Goal: Obtain resource: Obtain resource

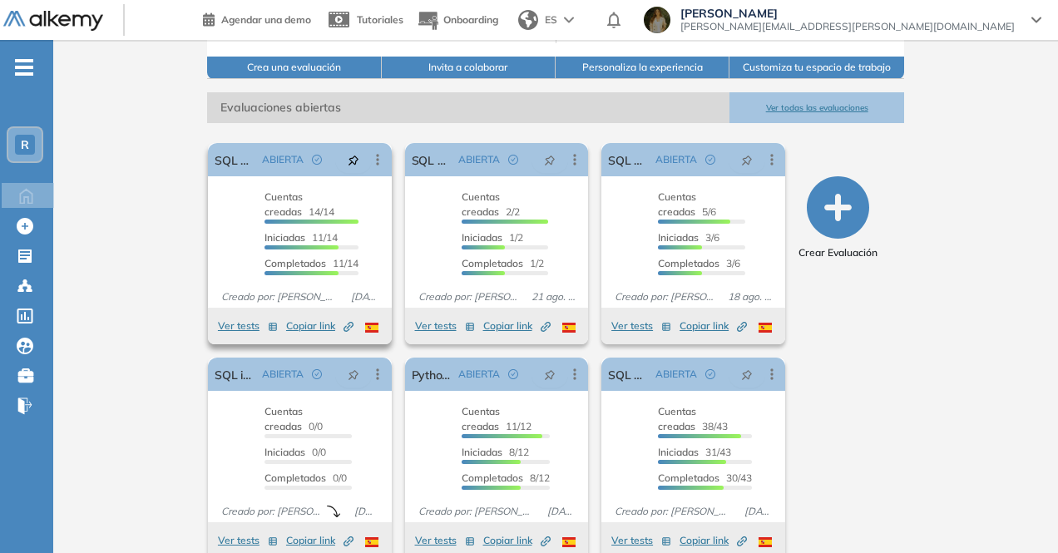
scroll to position [140, 0]
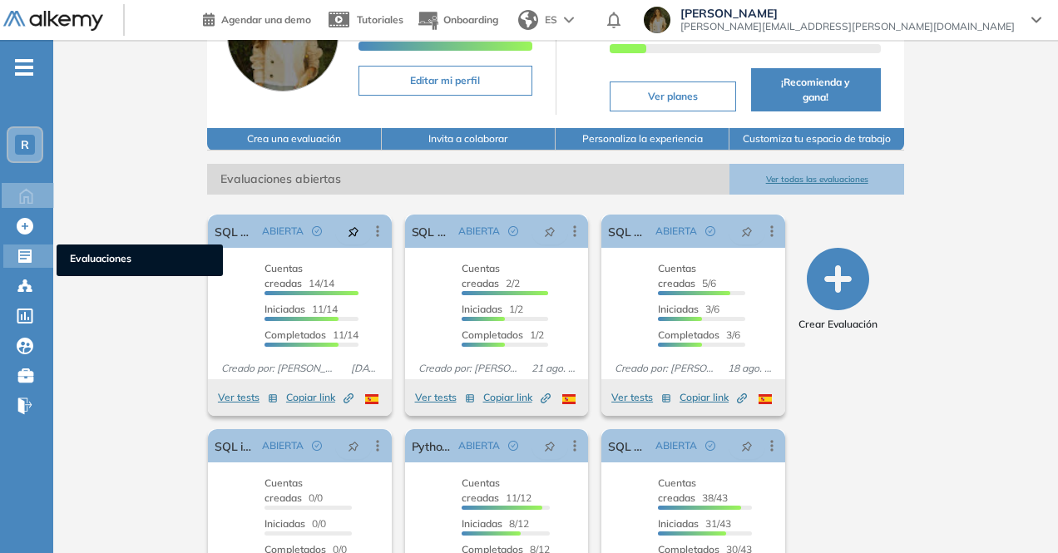
click at [22, 264] on div "Evaluaciones Evaluaciones" at bounding box center [28, 255] width 50 height 23
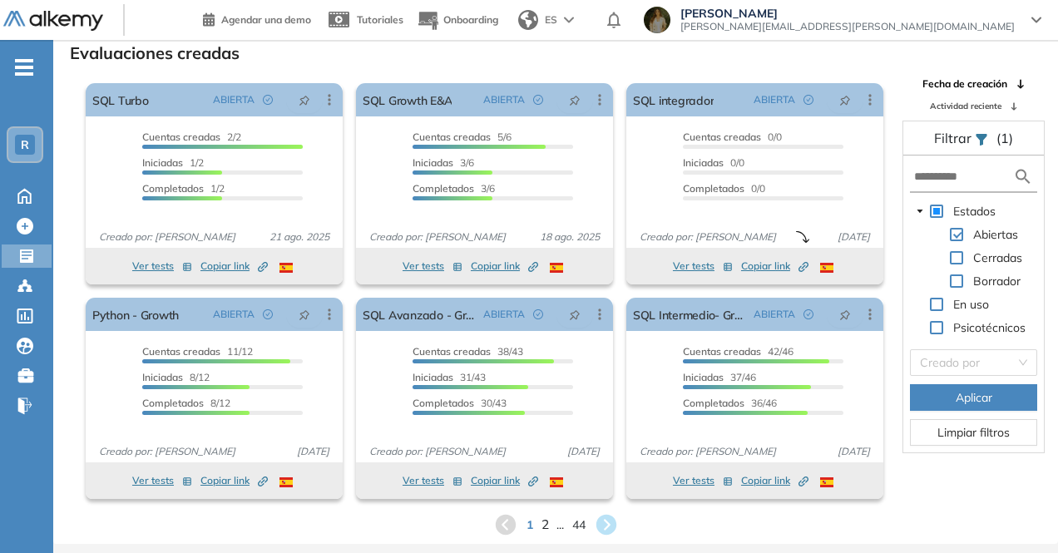
click at [544, 521] on span "2" at bounding box center [543, 524] width 7 height 19
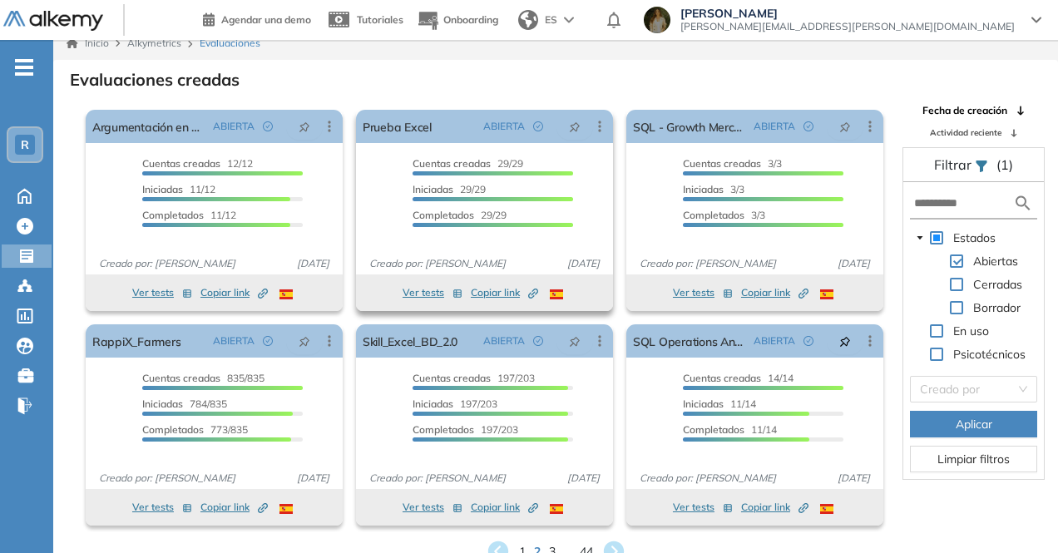
scroll to position [0, 0]
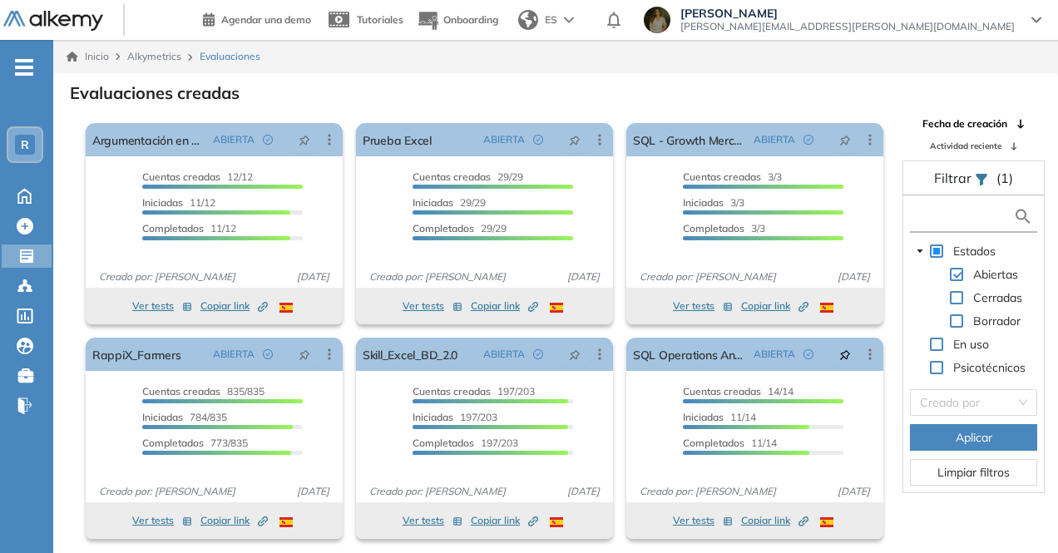
click at [945, 216] on input "text" at bounding box center [963, 216] width 99 height 17
type input "***"
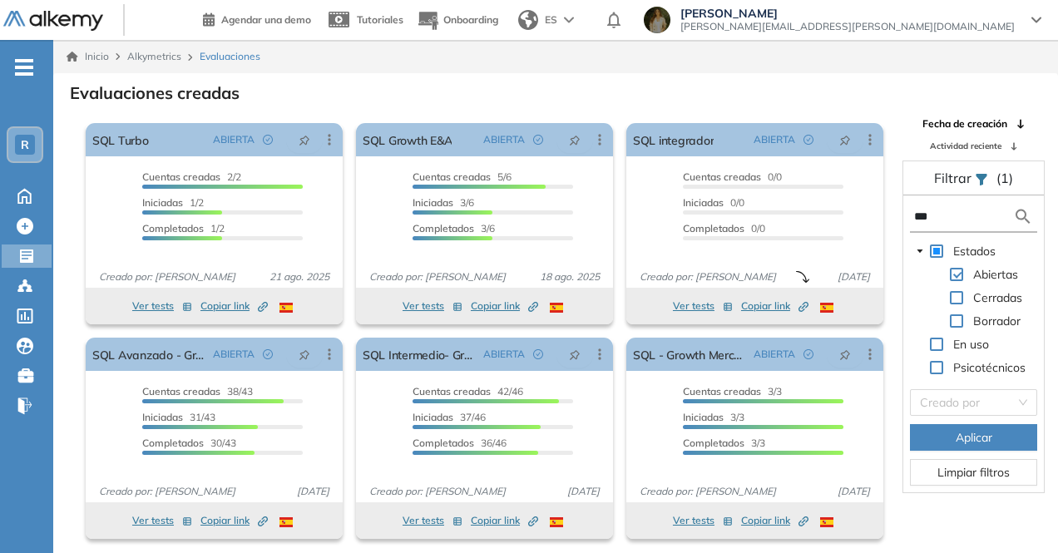
scroll to position [40, 0]
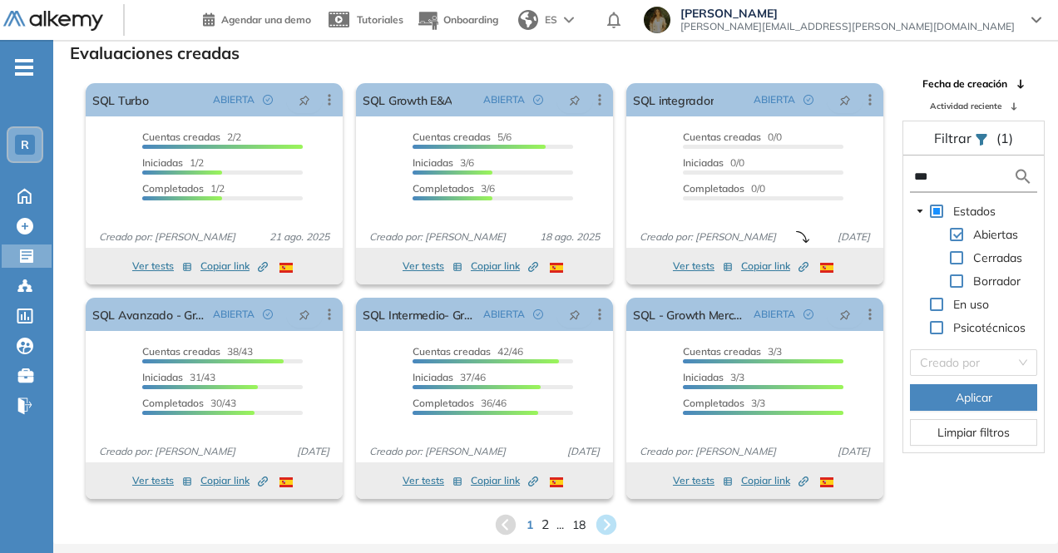
click at [544, 527] on span "2" at bounding box center [543, 524] width 7 height 19
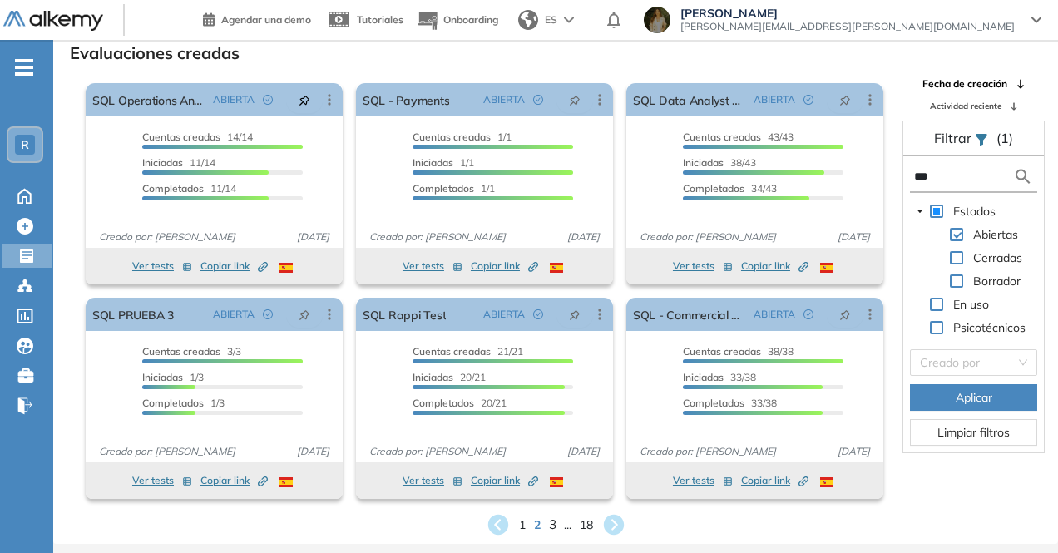
click at [548, 525] on span "3" at bounding box center [551, 524] width 7 height 19
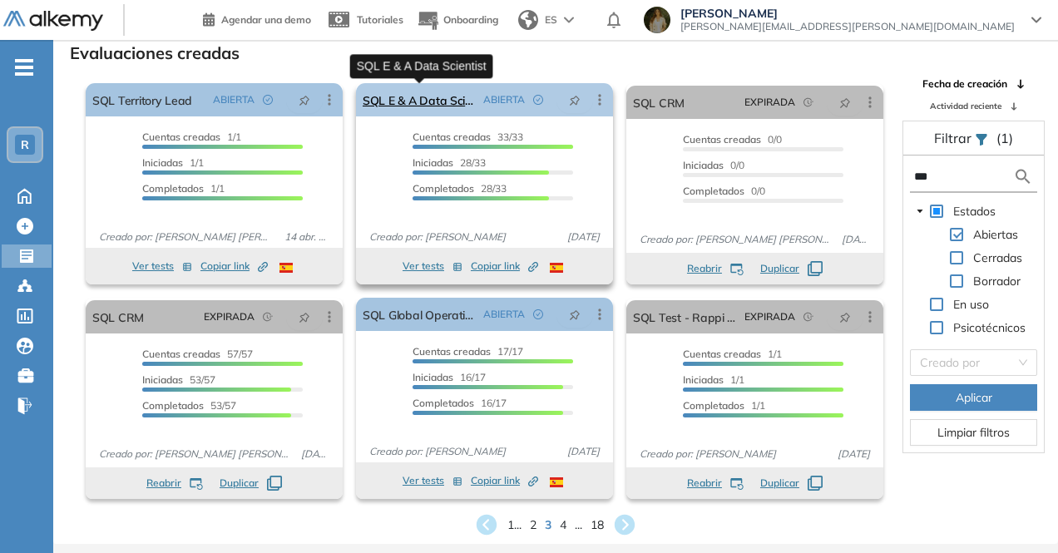
click at [416, 103] on link "SQL E & A Data Scientist" at bounding box center [420, 99] width 114 height 33
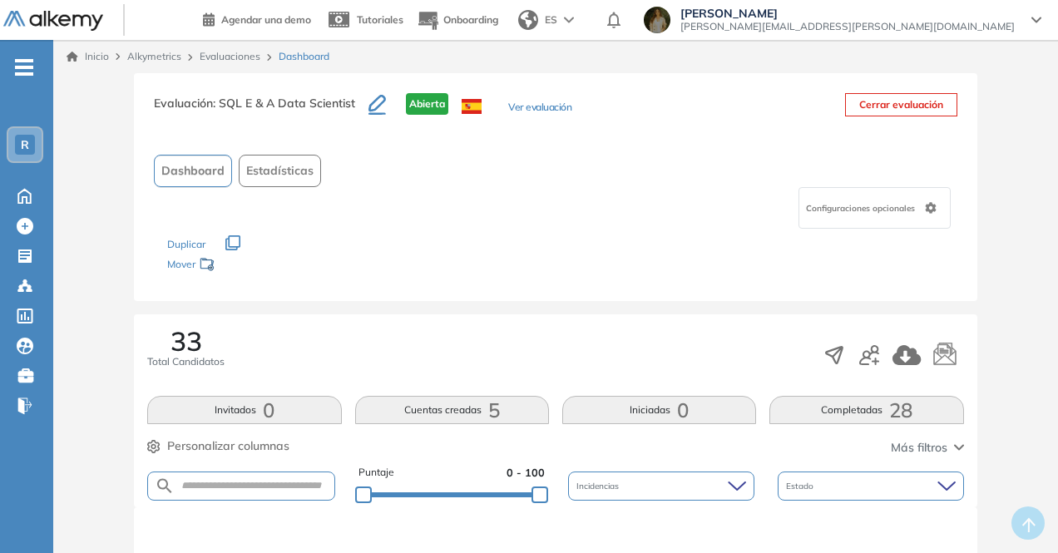
scroll to position [333, 0]
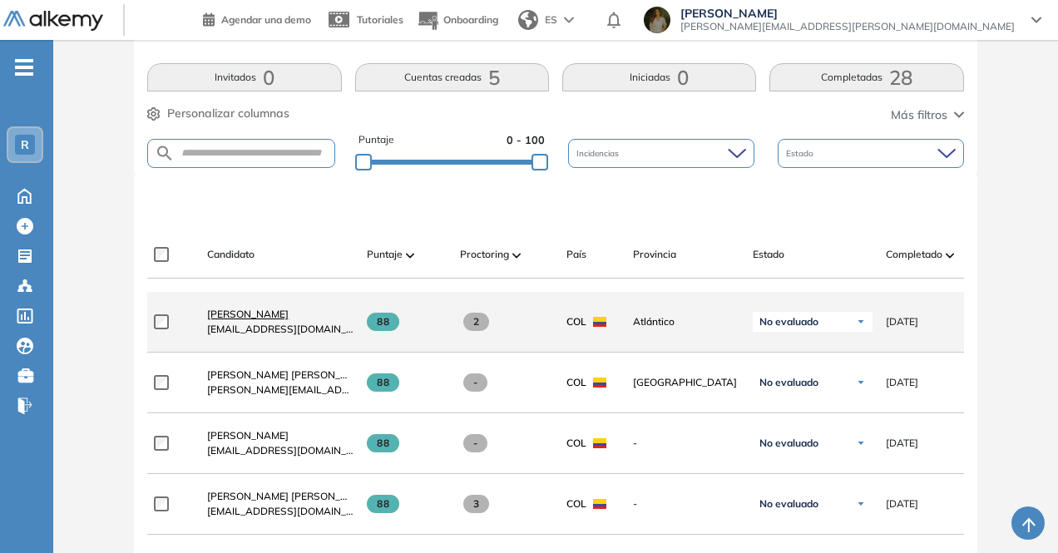
click at [268, 320] on span "[PERSON_NAME]" at bounding box center [247, 314] width 81 height 12
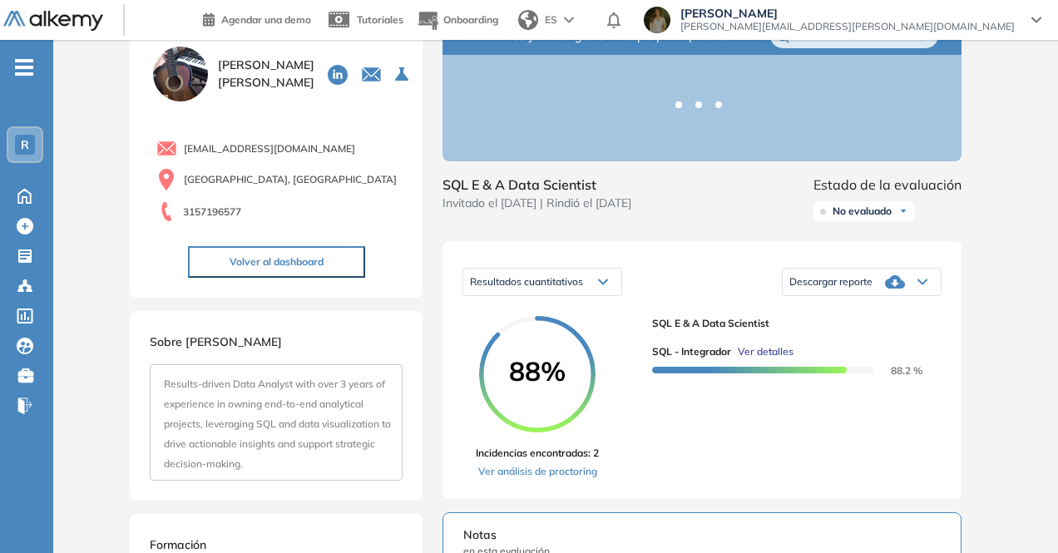
scroll to position [83, 0]
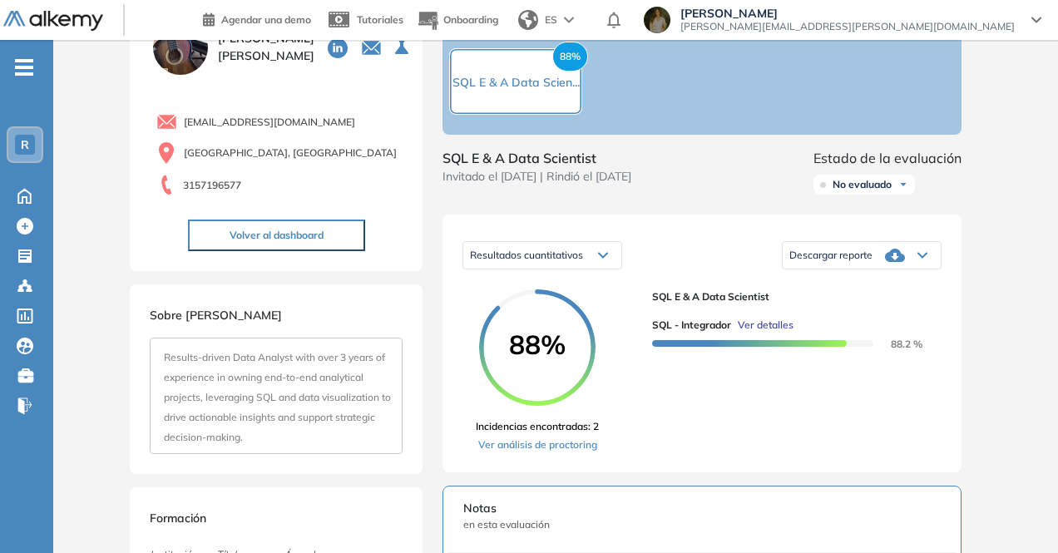
click at [878, 268] on div "Descargar reporte" at bounding box center [861, 255] width 158 height 33
click at [846, 288] on li "Descargar informe completo" at bounding box center [851, 279] width 123 height 17
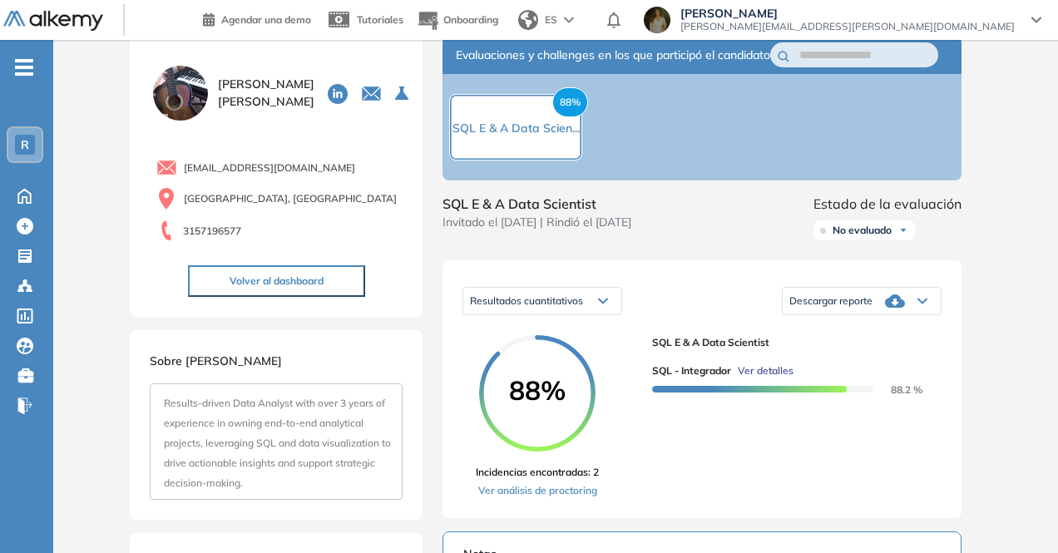
scroll to position [0, 0]
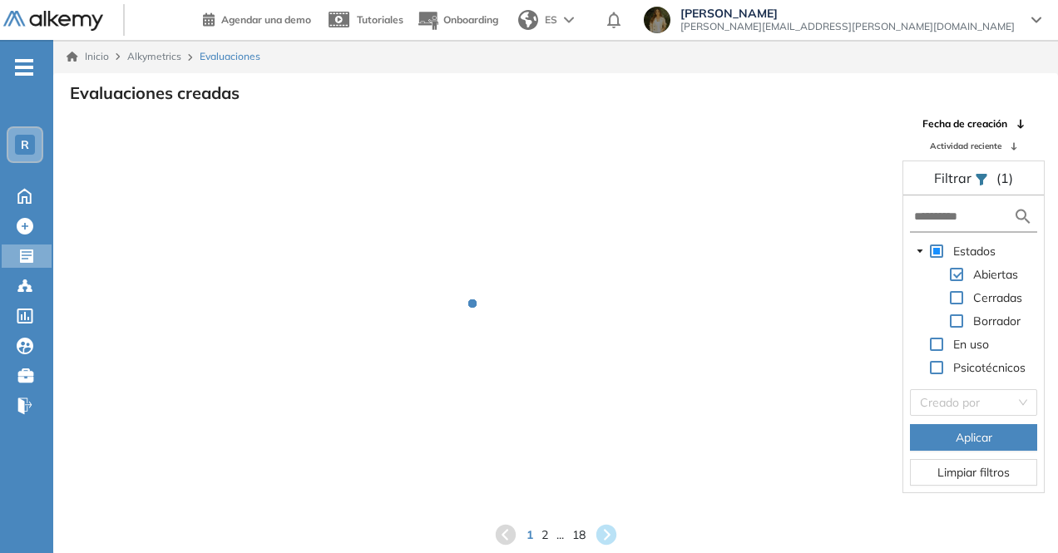
scroll to position [40, 0]
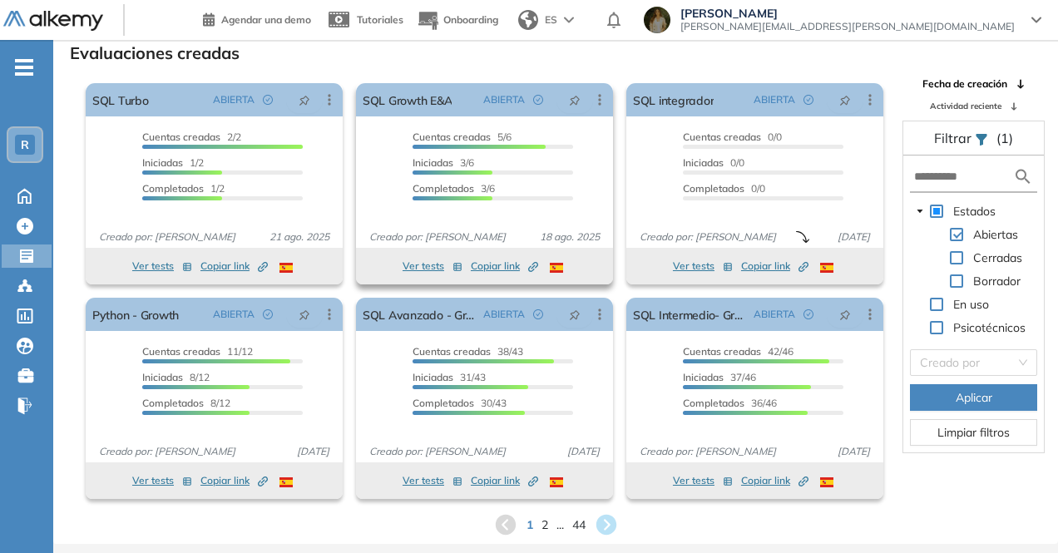
click at [489, 269] on span "Copiar link Created by potrace 1.16, written by [PERSON_NAME] [DATE]-[DATE]" at bounding box center [504, 266] width 67 height 15
